Goal: Information Seeking & Learning: Learn about a topic

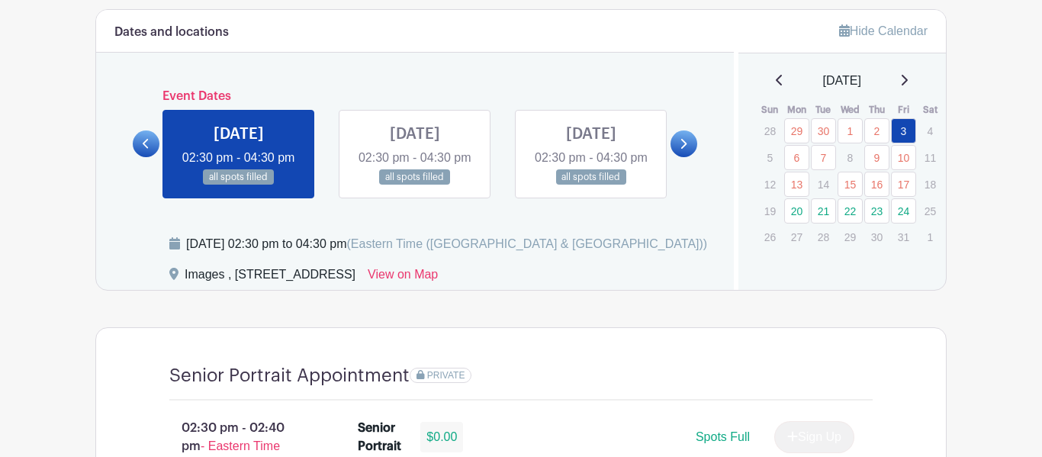
scroll to position [813, 0]
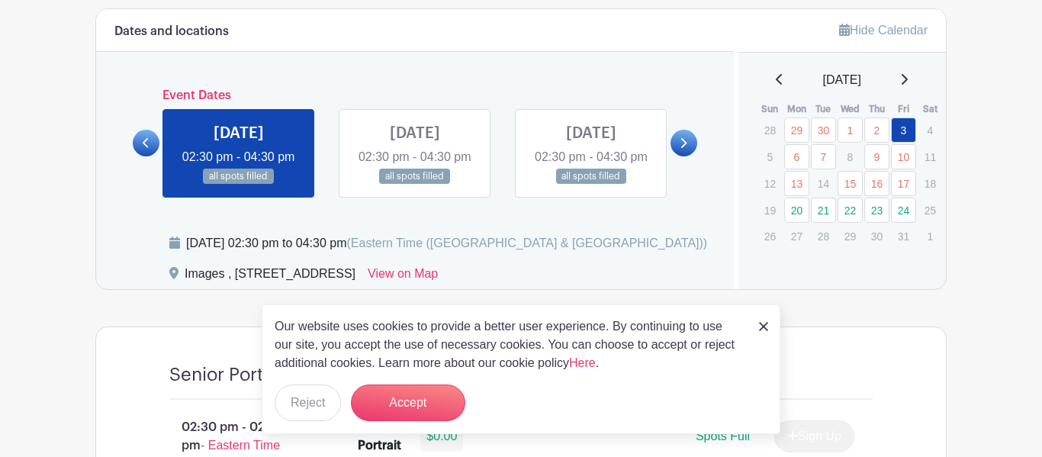
click at [763, 324] on img at bounding box center [763, 326] width 9 height 9
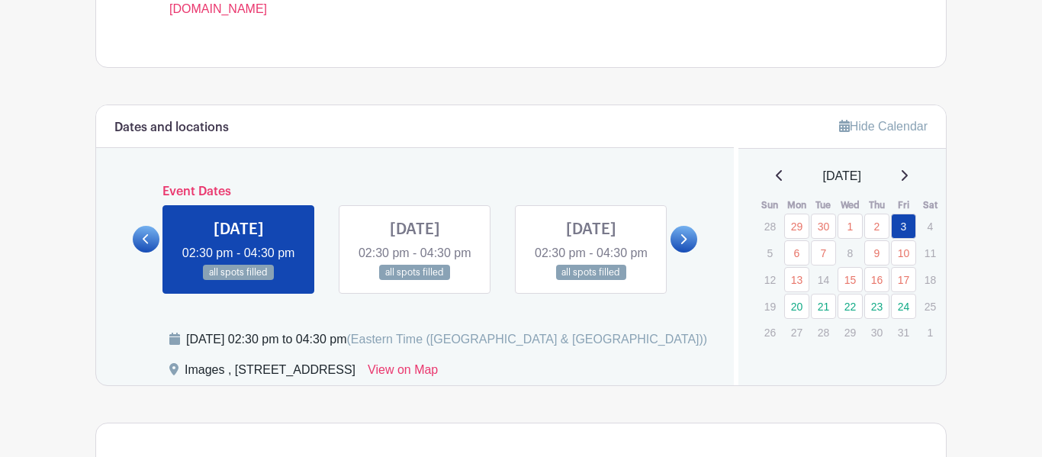
scroll to position [721, 0]
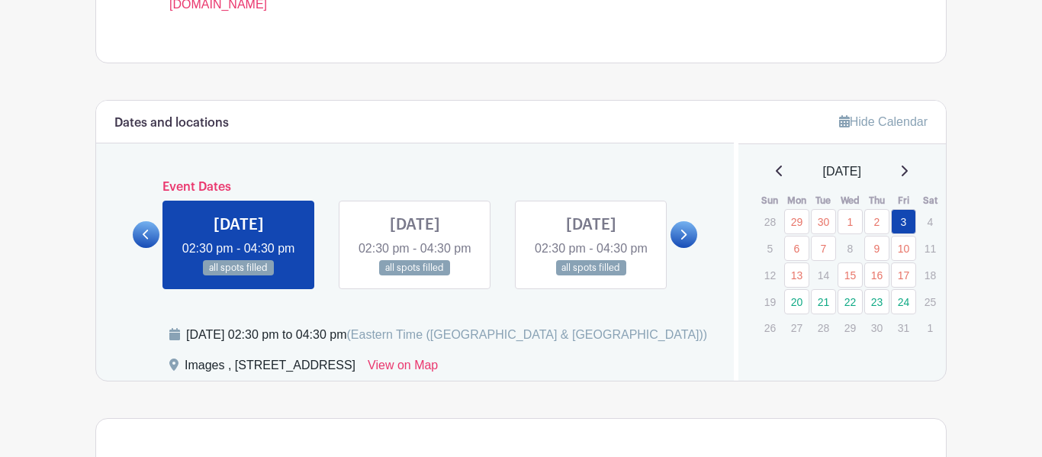
click at [686, 248] on link at bounding box center [683, 234] width 27 height 27
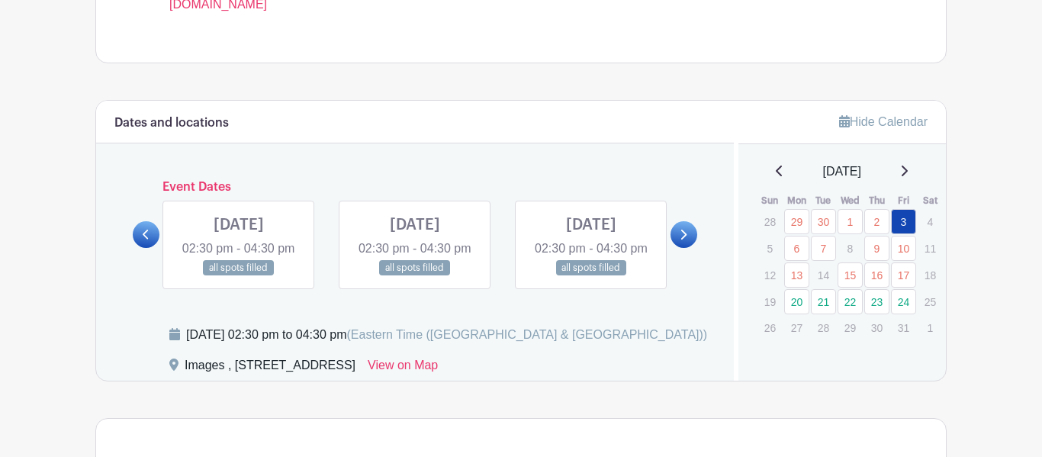
click at [684, 239] on icon at bounding box center [684, 235] width 6 height 10
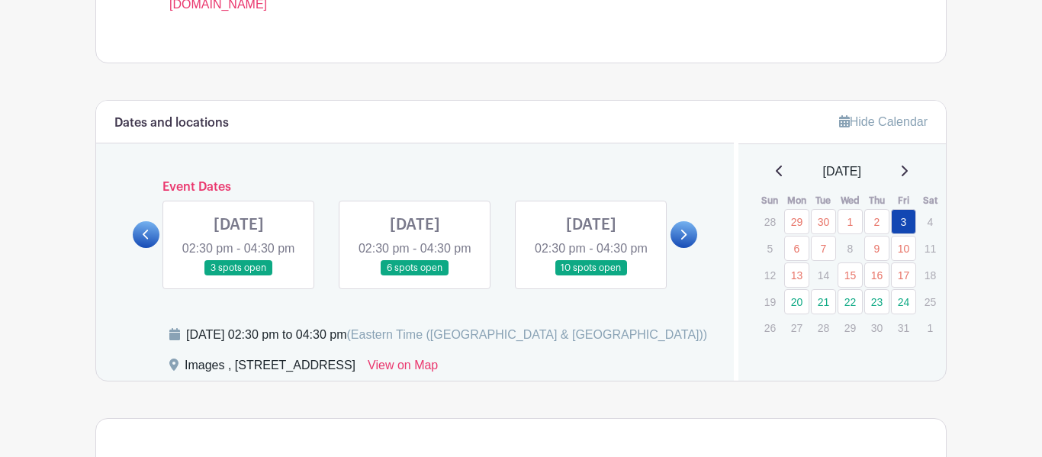
click at [684, 239] on icon at bounding box center [684, 235] width 6 height 10
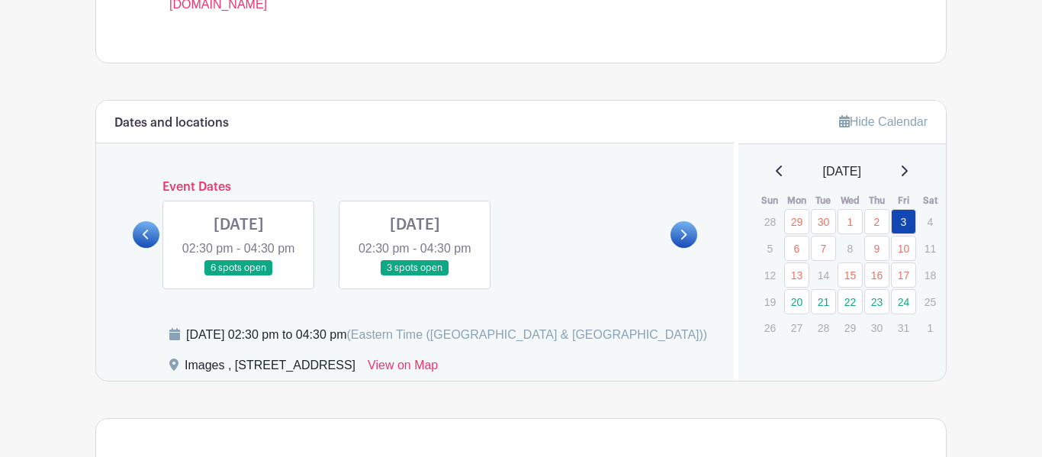
click at [684, 239] on icon at bounding box center [684, 235] width 6 height 10
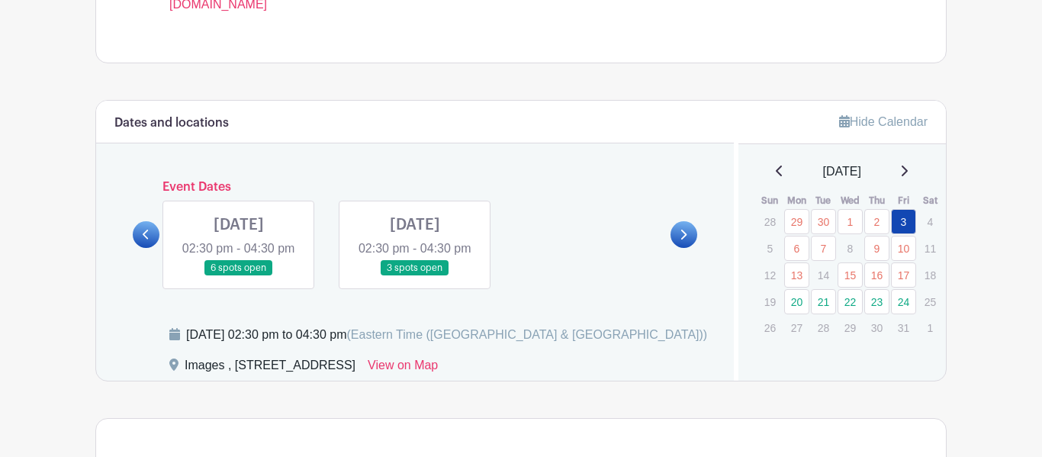
click at [684, 239] on icon at bounding box center [684, 235] width 6 height 10
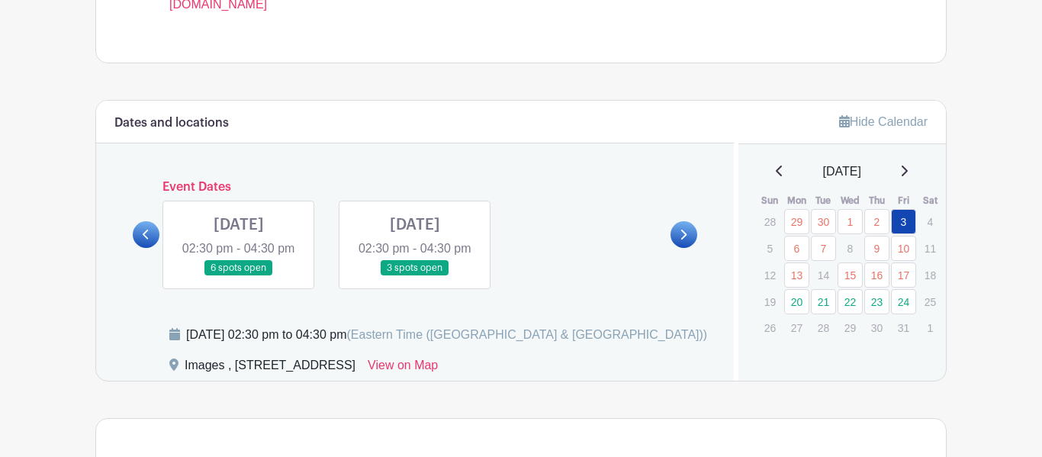
click at [684, 239] on icon at bounding box center [684, 235] width 6 height 10
click at [148, 240] on icon at bounding box center [146, 234] width 7 height 11
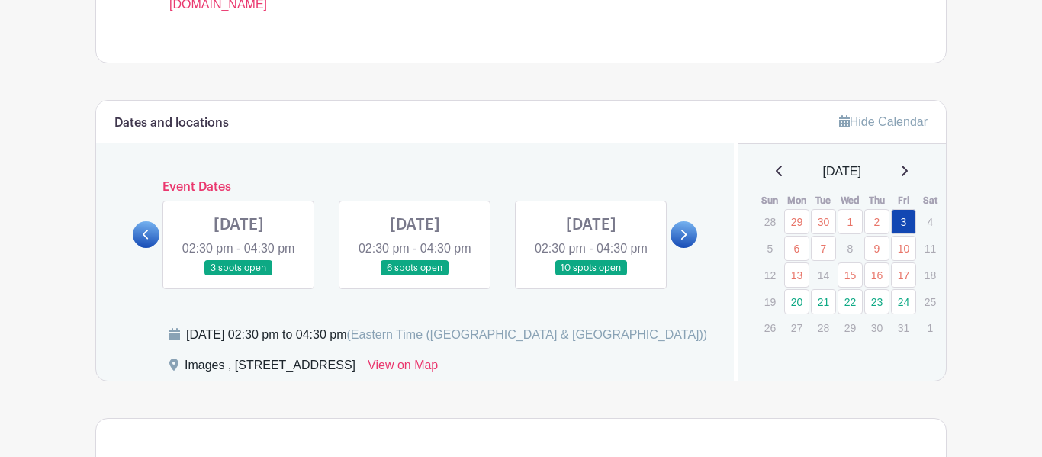
click at [146, 240] on icon at bounding box center [146, 234] width 7 height 11
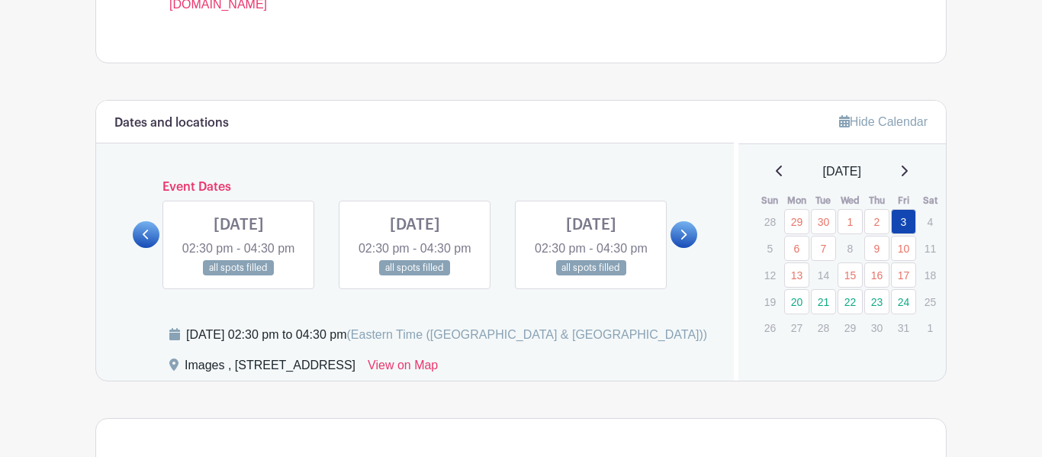
click at [676, 244] on link at bounding box center [683, 234] width 27 height 27
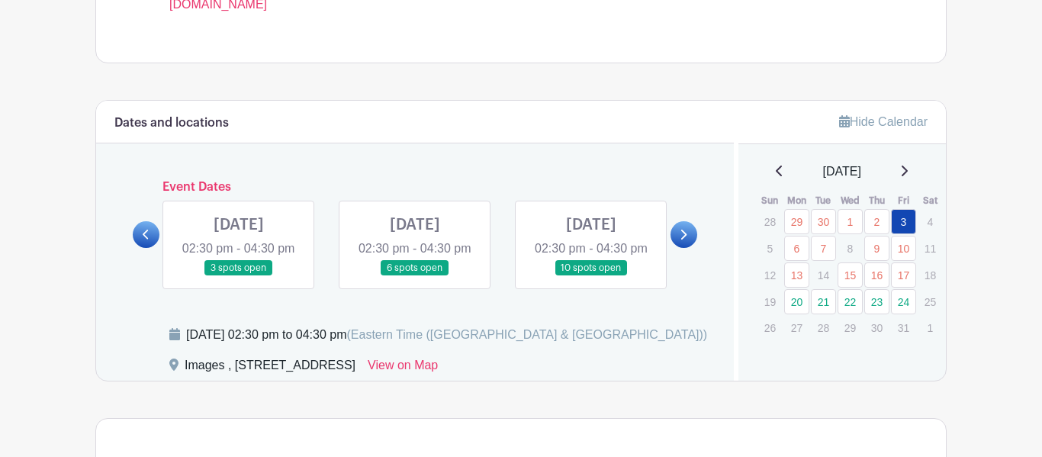
click at [676, 244] on link at bounding box center [683, 234] width 27 height 27
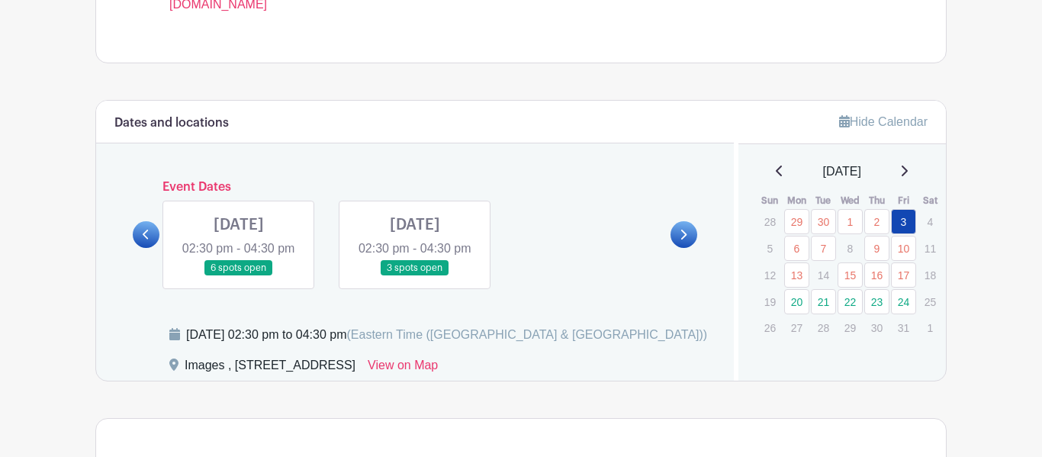
click at [676, 244] on link at bounding box center [683, 234] width 27 height 27
click at [145, 240] on icon at bounding box center [146, 234] width 7 height 11
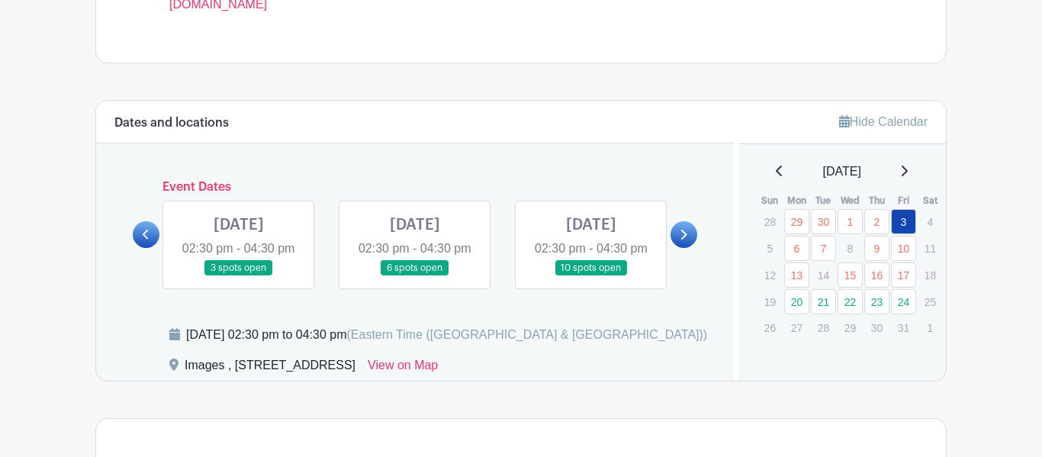
click at [145, 240] on icon at bounding box center [146, 234] width 7 height 11
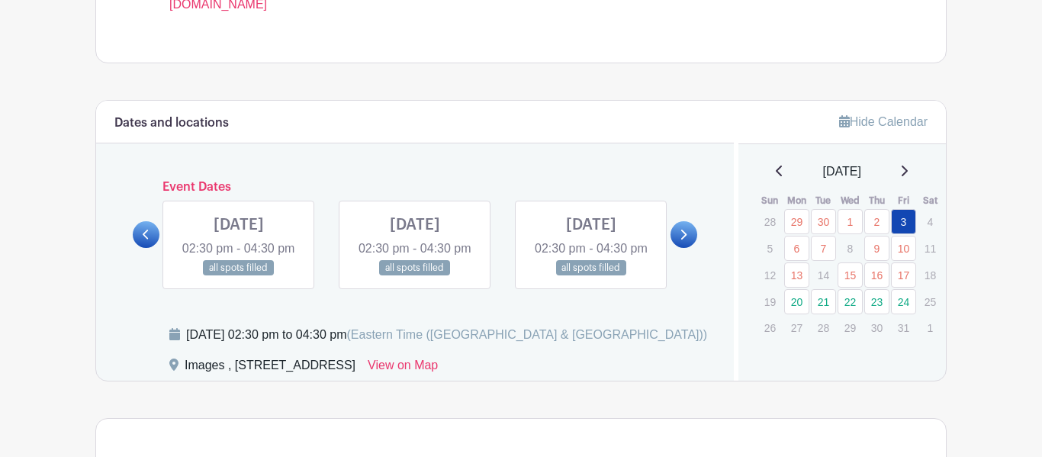
click at [145, 240] on icon at bounding box center [146, 234] width 7 height 11
